Goal: Task Accomplishment & Management: Manage account settings

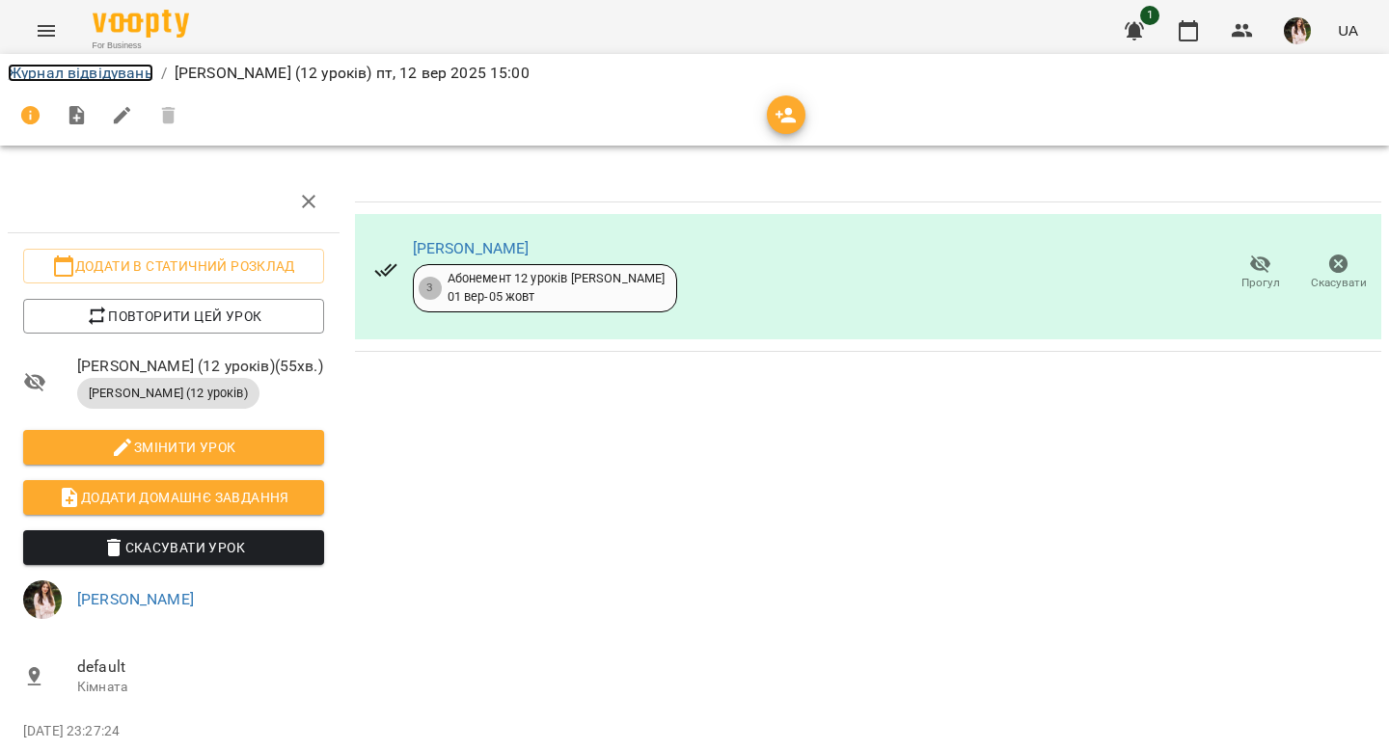
click at [123, 80] on link "Журнал відвідувань" at bounding box center [81, 73] width 146 height 18
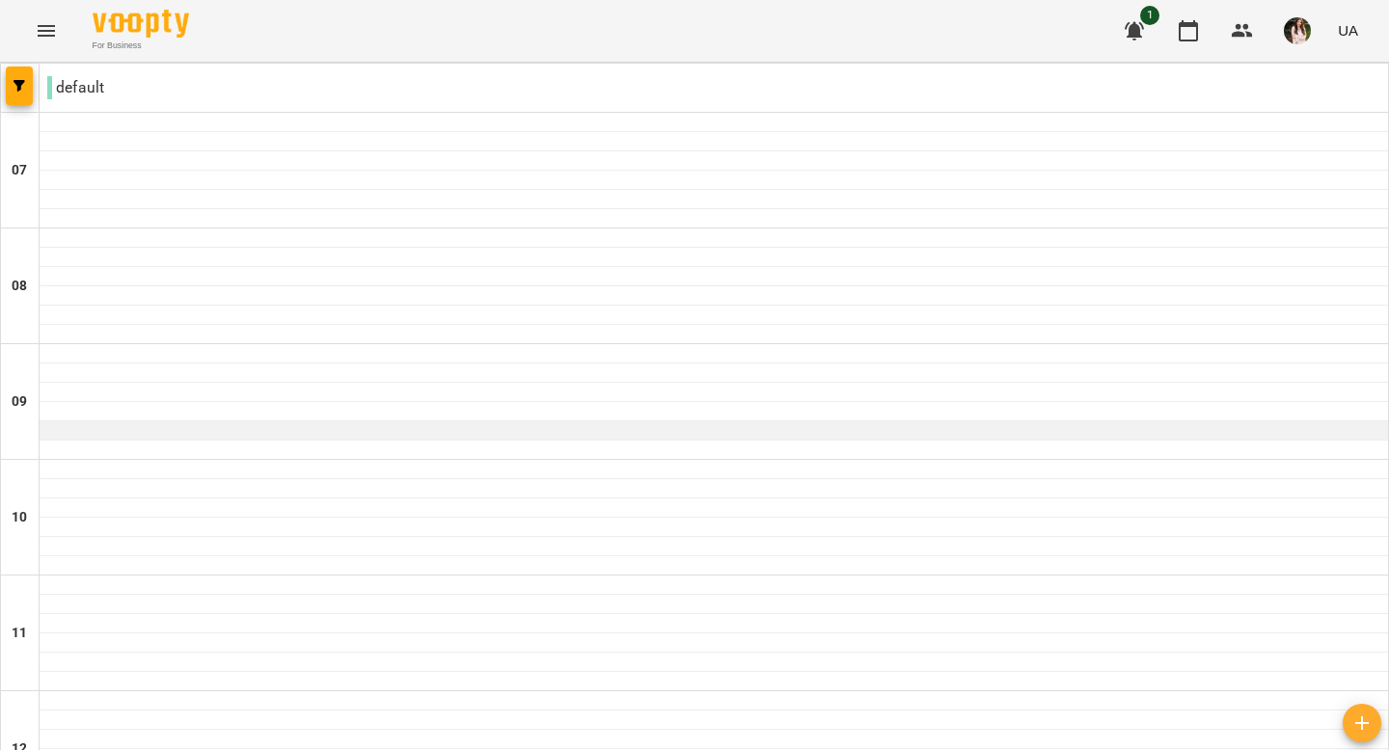
scroll to position [1343, 0]
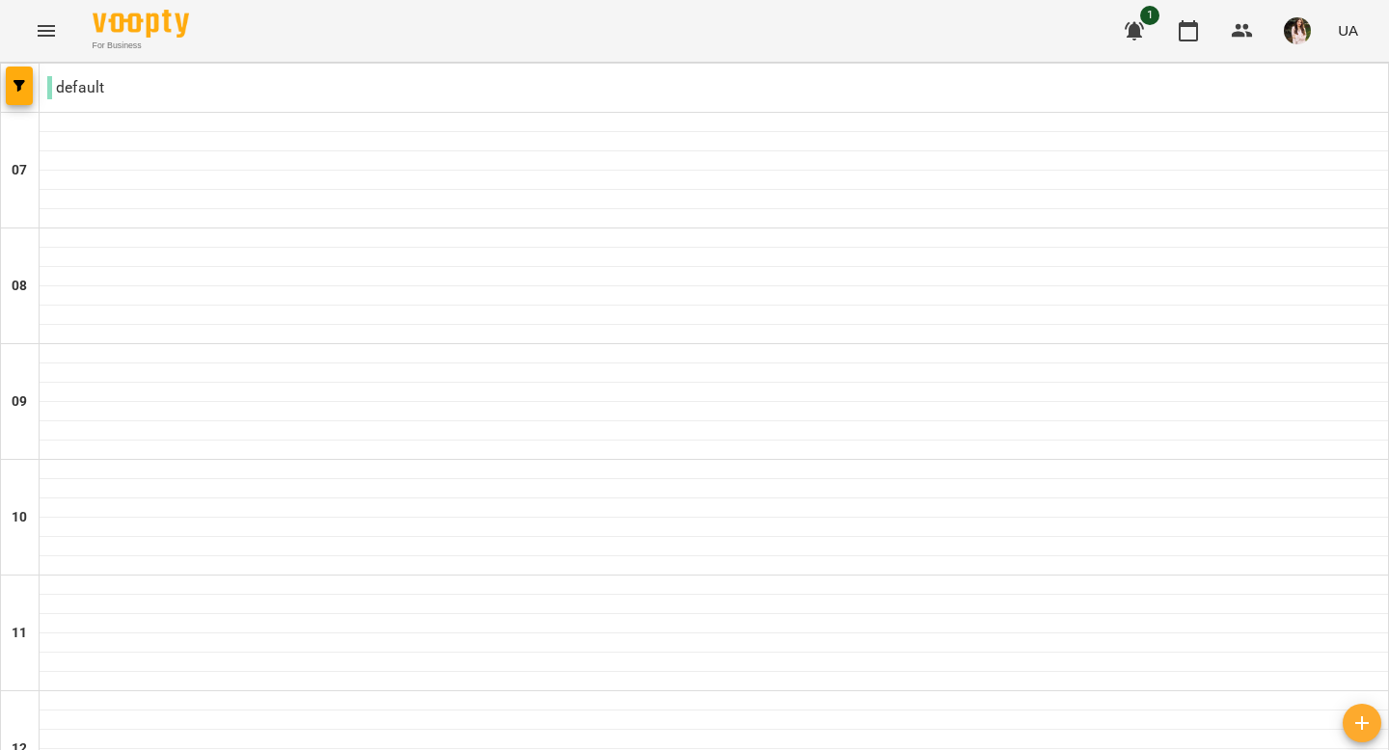
click at [41, 22] on icon "Menu" at bounding box center [46, 30] width 23 height 23
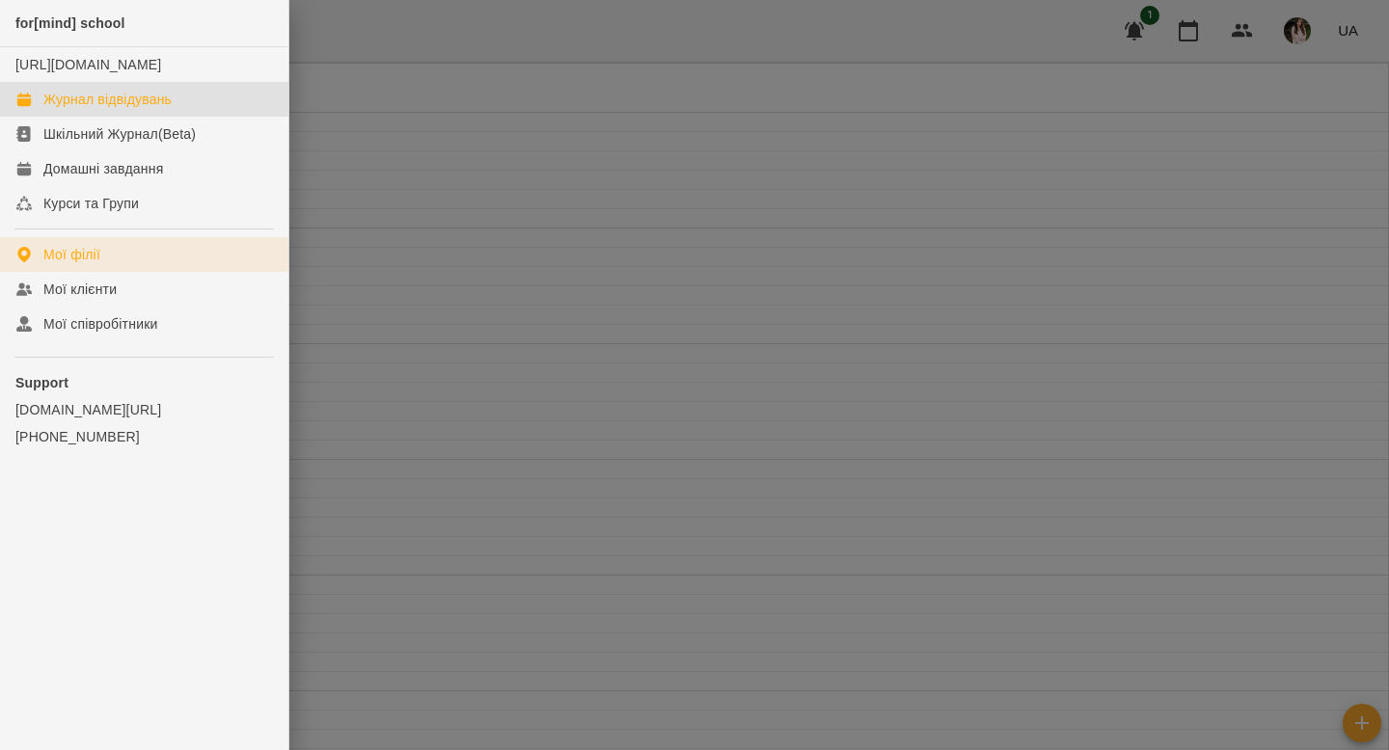
click at [118, 272] on link "Мої філії" at bounding box center [144, 254] width 288 height 35
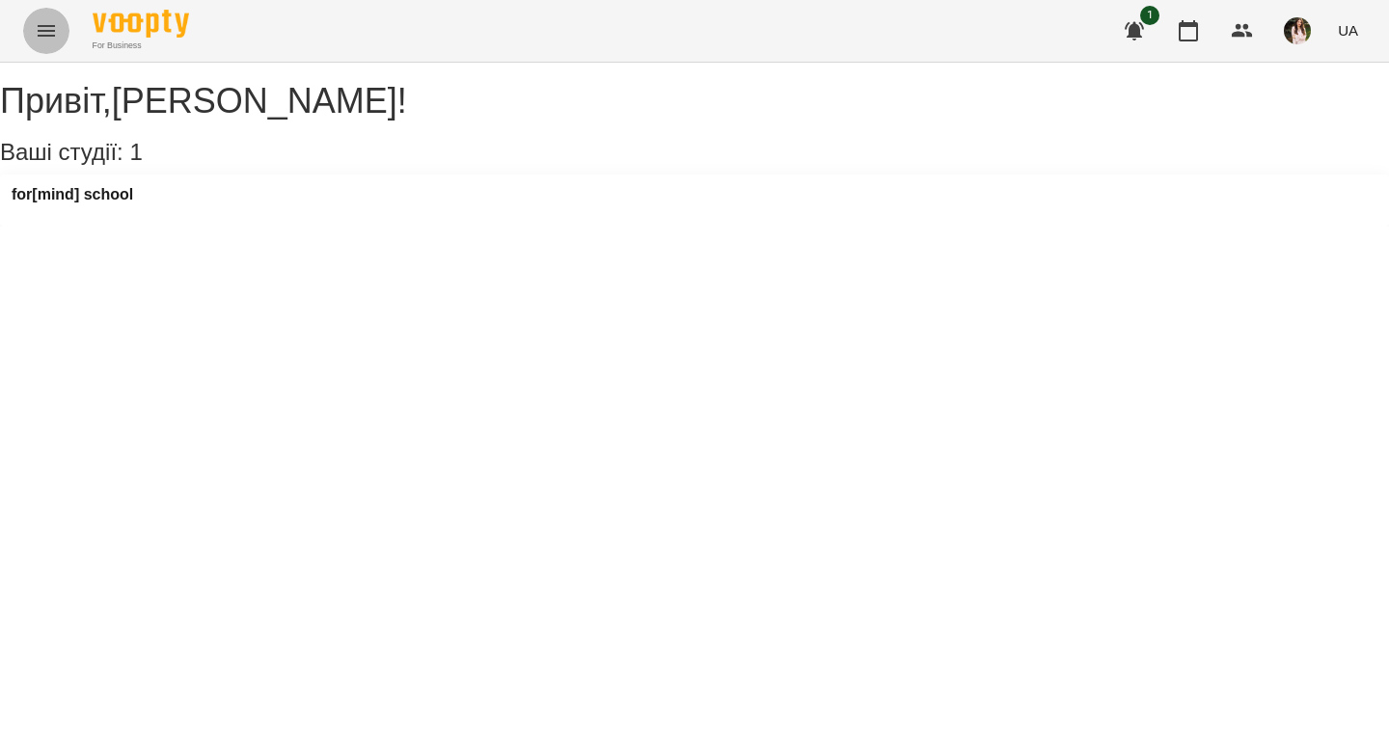
click at [40, 45] on button "Menu" at bounding box center [46, 31] width 46 height 46
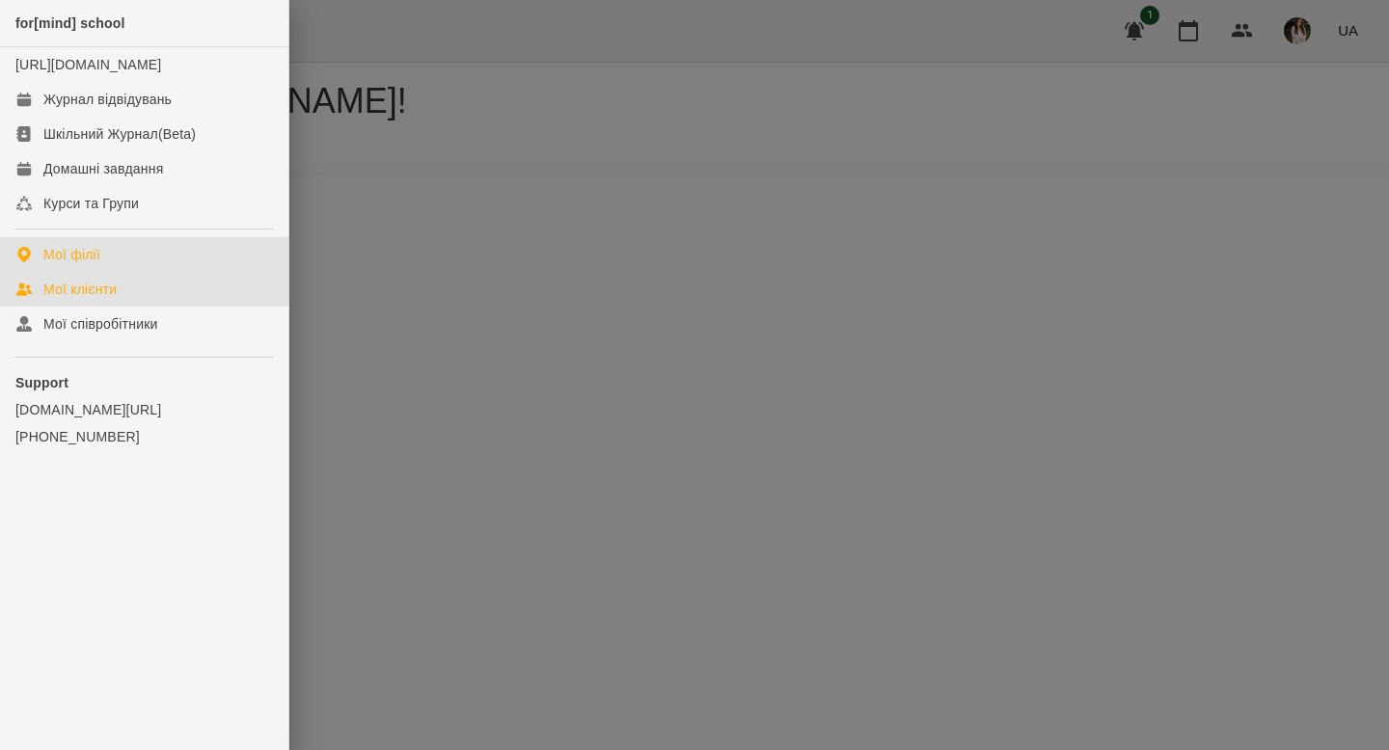
click at [81, 297] on link "Мої клієнти" at bounding box center [144, 289] width 288 height 35
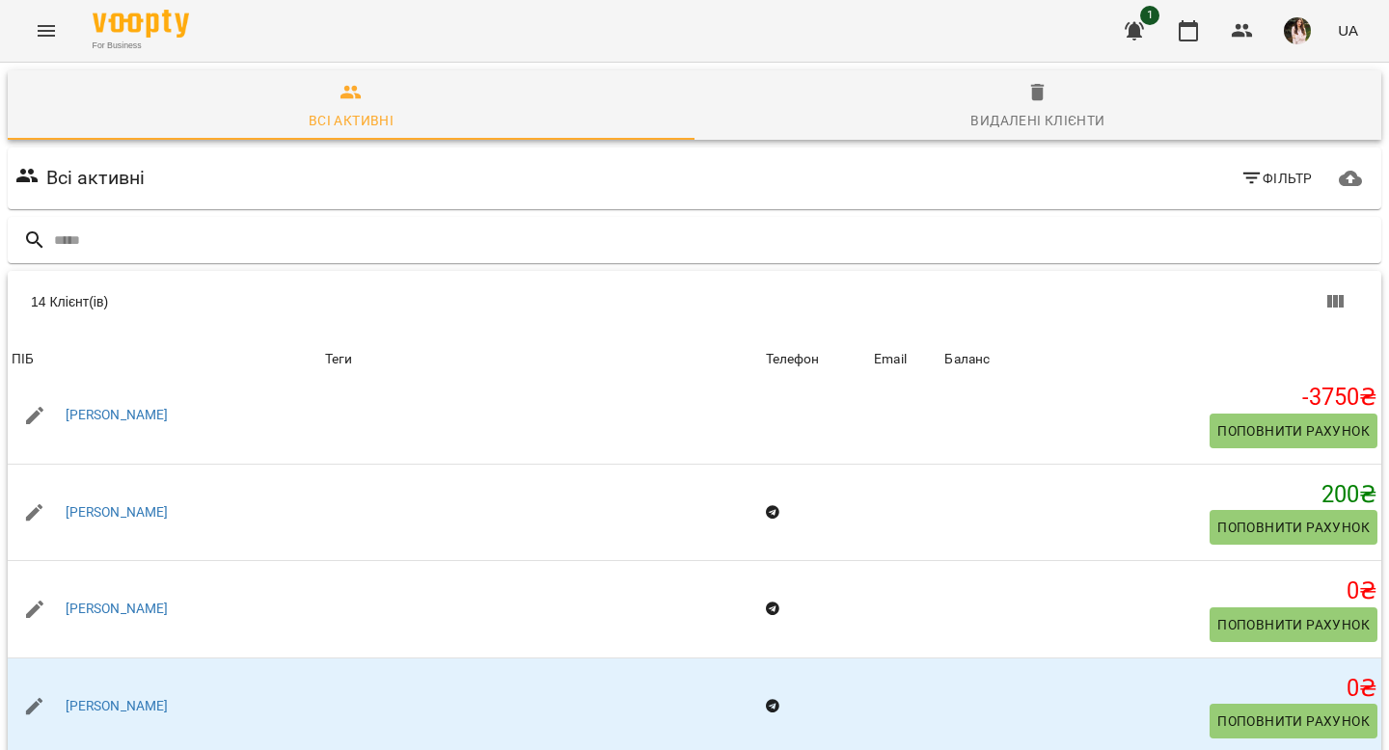
scroll to position [930, 0]
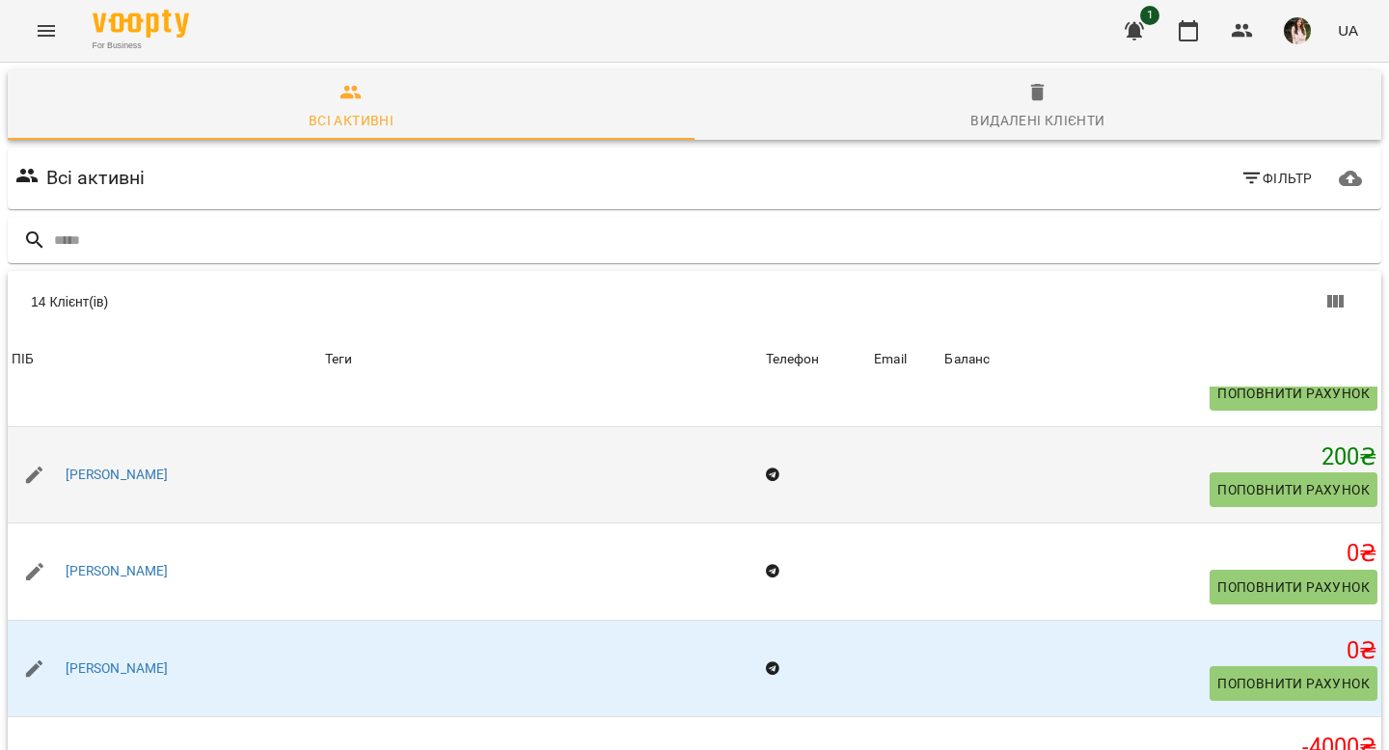
click at [142, 468] on div "[PERSON_NAME]" at bounding box center [117, 475] width 111 height 27
click at [124, 472] on link "[PERSON_NAME]" at bounding box center [117, 475] width 103 height 19
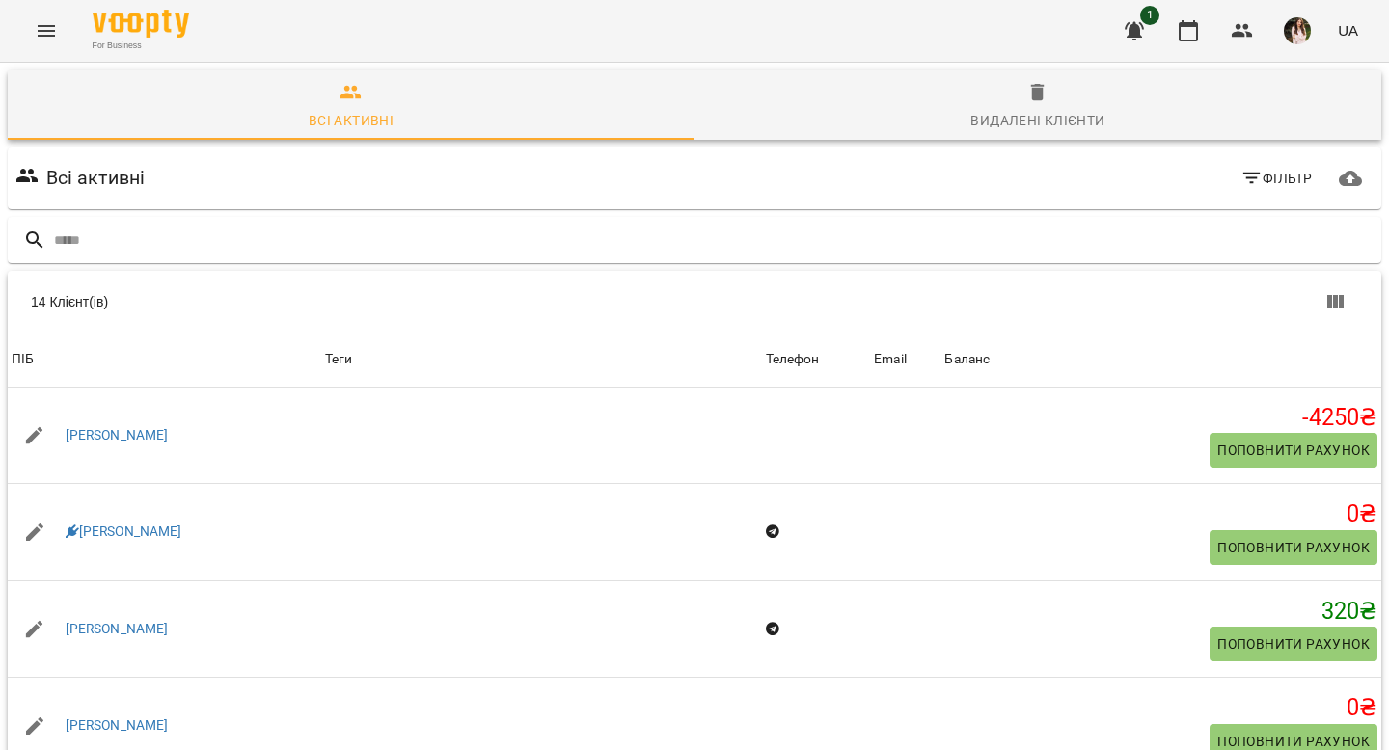
click at [43, 57] on div "For Business 1 UA" at bounding box center [694, 31] width 1389 height 62
click at [44, 41] on icon "Menu" at bounding box center [46, 30] width 23 height 23
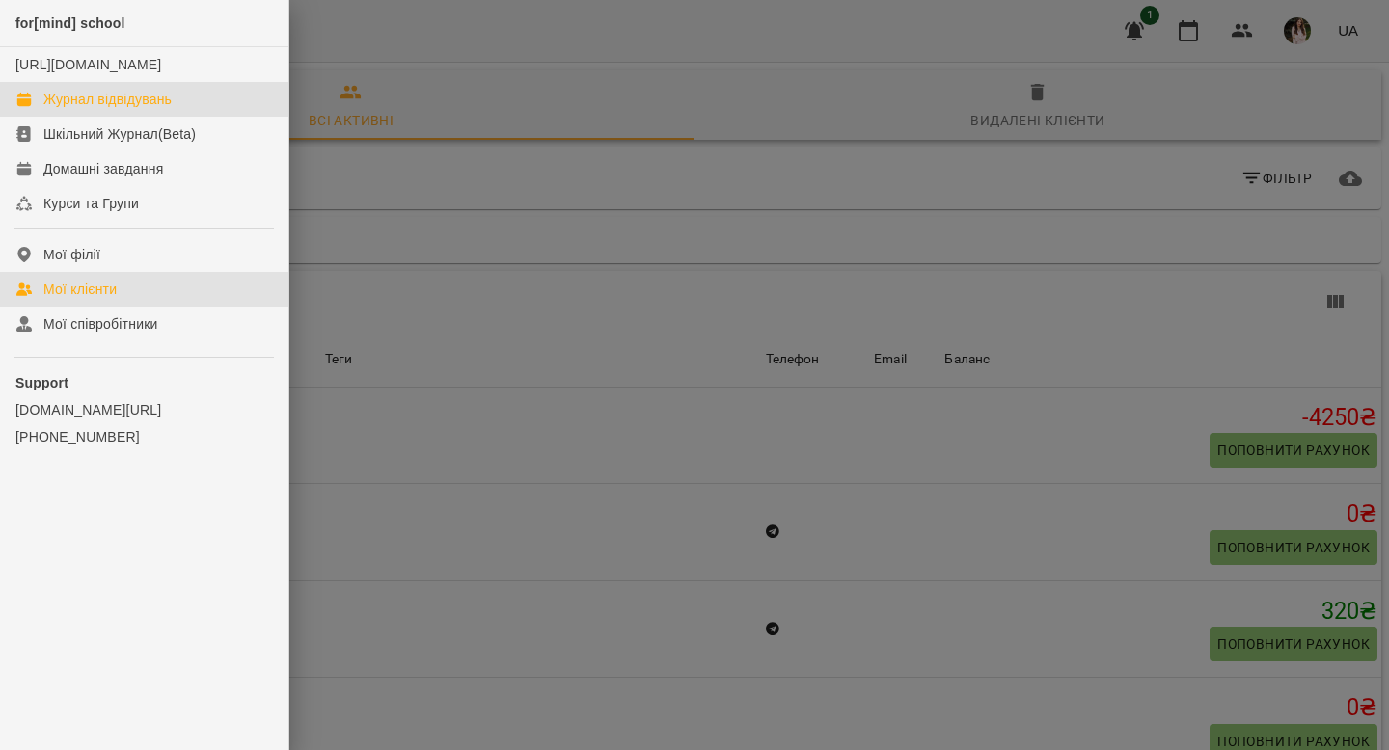
click at [89, 109] on div "Журнал відвідувань" at bounding box center [107, 99] width 128 height 19
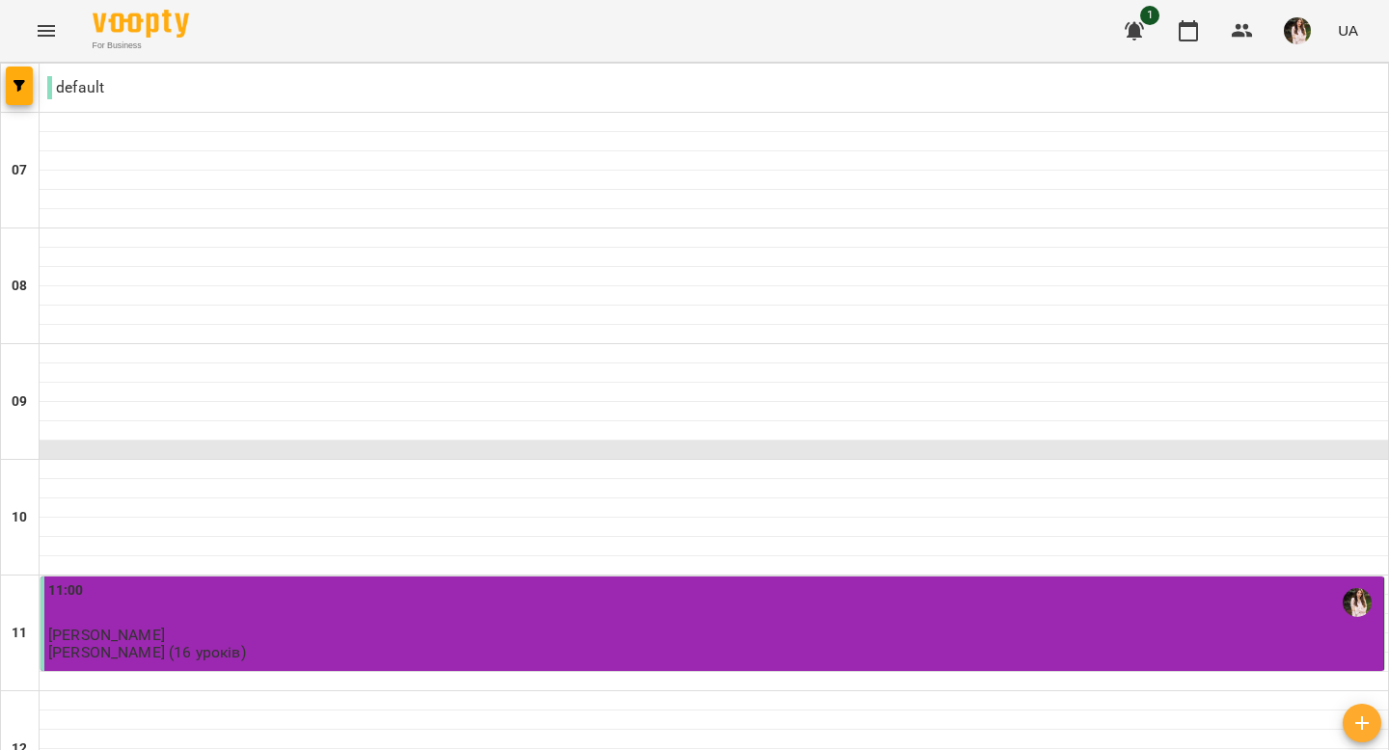
scroll to position [1343, 0]
